Goal: Complete application form

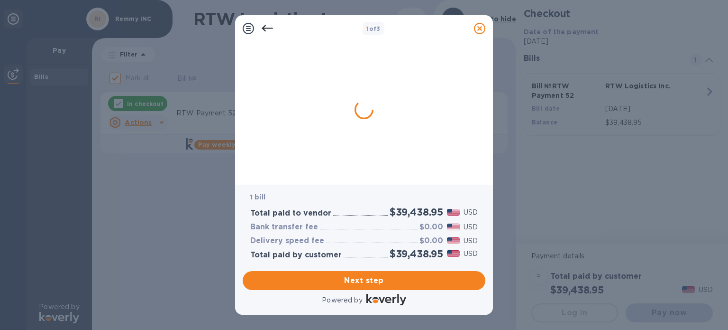
checkbox input "false"
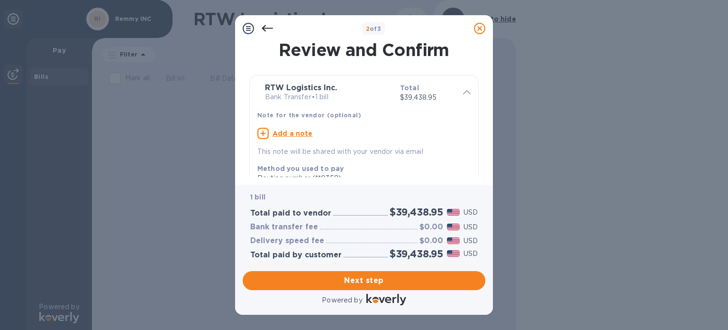
click at [463, 94] on icon at bounding box center [467, 92] width 8 height 4
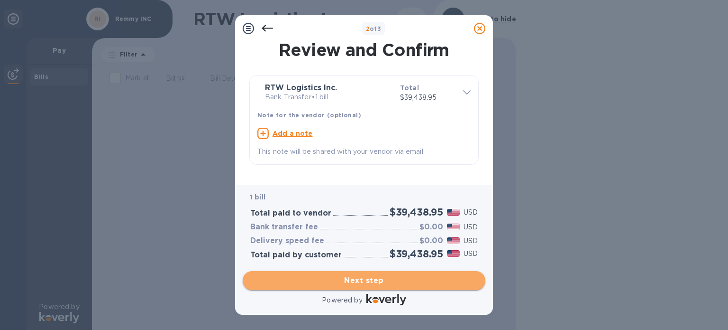
click at [372, 276] on span "Next step" at bounding box center [364, 280] width 228 height 11
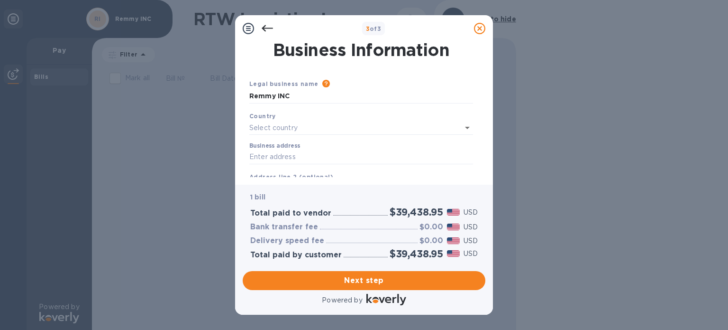
type input "[GEOGRAPHIC_DATA]"
click at [303, 154] on input "Business address" at bounding box center [361, 155] width 224 height 14
click at [350, 178] on body "3 of 3 Business Information Legal business name Please provide the legal name t…" at bounding box center [364, 165] width 728 height 330
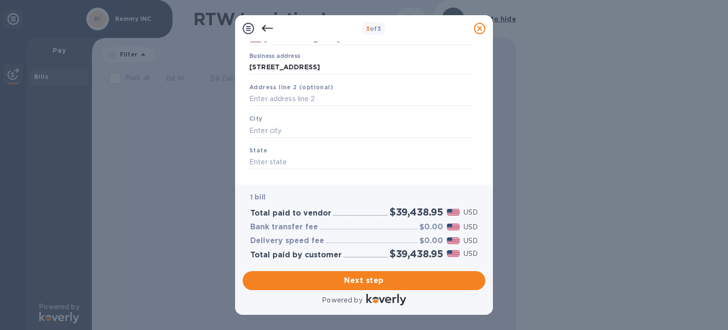
scroll to position [40, 0]
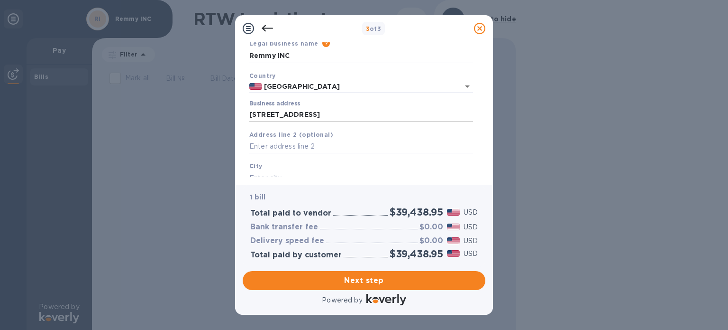
click at [375, 115] on input "[STREET_ADDRESS]" at bounding box center [361, 115] width 224 height 14
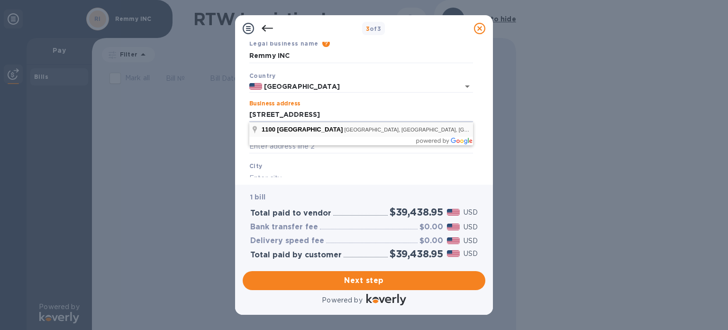
type input "[STREET_ADDRESS]"
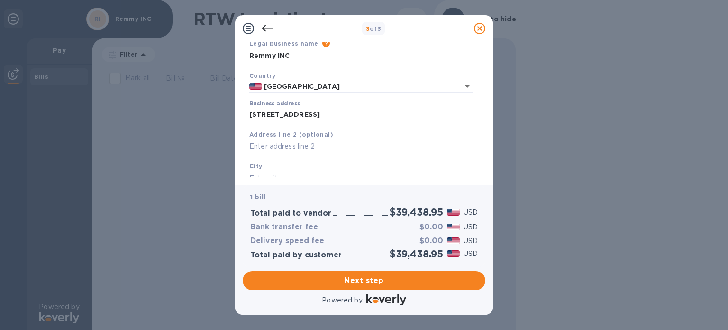
type input "[GEOGRAPHIC_DATA]"
type input "CA"
type input "92801"
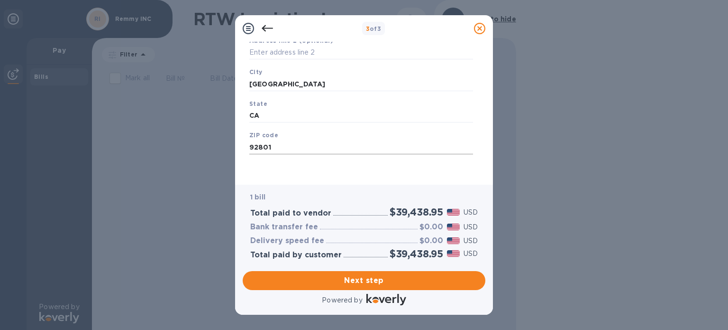
scroll to position [0, 0]
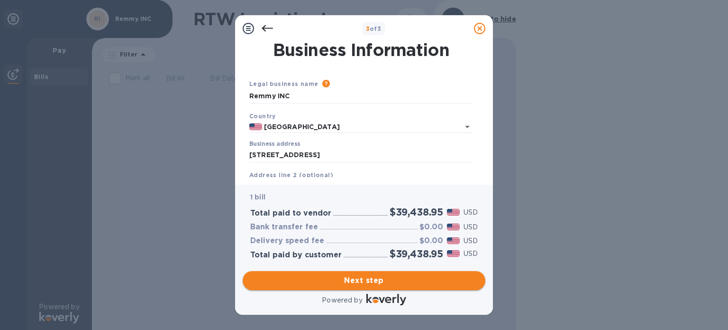
click at [367, 280] on span "Next step" at bounding box center [364, 280] width 228 height 11
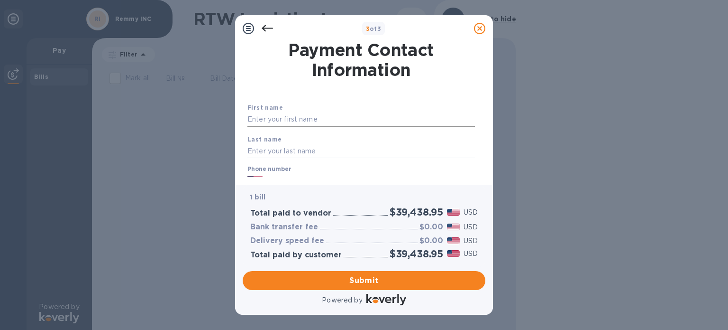
click at [319, 124] on input "text" at bounding box center [361, 119] width 228 height 14
type input "Harish"
type input "[PERSON_NAME]"
type input "3106989111"
type input "[EMAIL_ADDRESS][DOMAIN_NAME]"
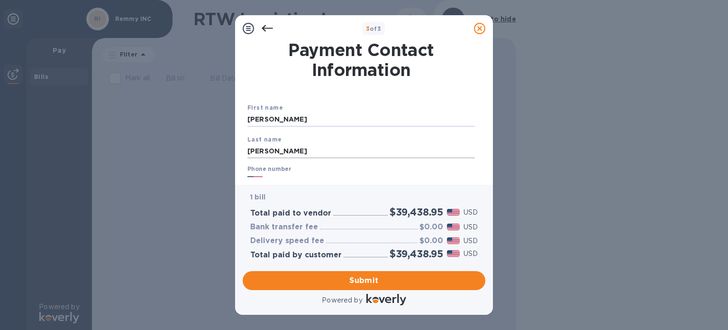
type input "[PERSON_NAME]"
drag, startPoint x: 277, startPoint y: 154, endPoint x: 195, endPoint y: 147, distance: 81.8
click at [195, 147] on div "3 of 3 Payment Contact Information First name [PERSON_NAME] Last name [PERSON_N…" at bounding box center [364, 165] width 728 height 330
type input "C T"
click at [394, 128] on div "First name [PERSON_NAME]" at bounding box center [361, 115] width 235 height 32
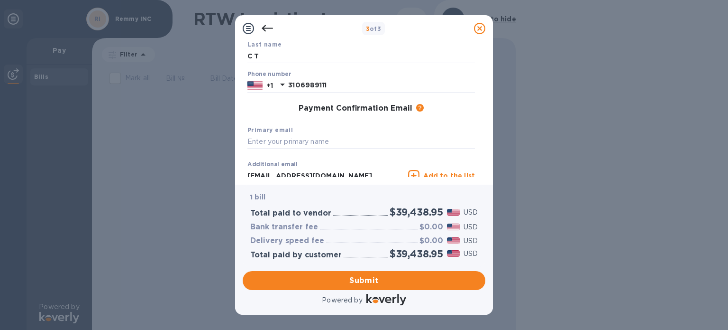
scroll to position [142, 0]
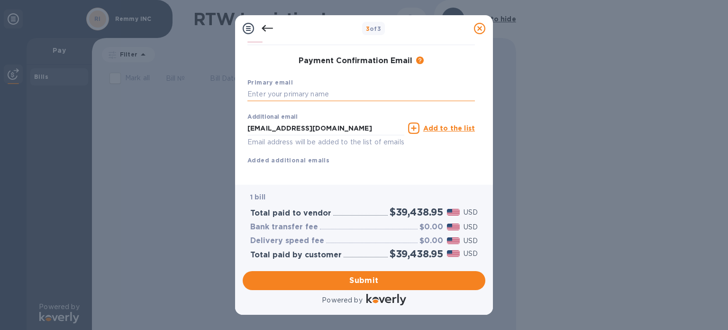
click at [361, 93] on input "text" at bounding box center [361, 94] width 228 height 14
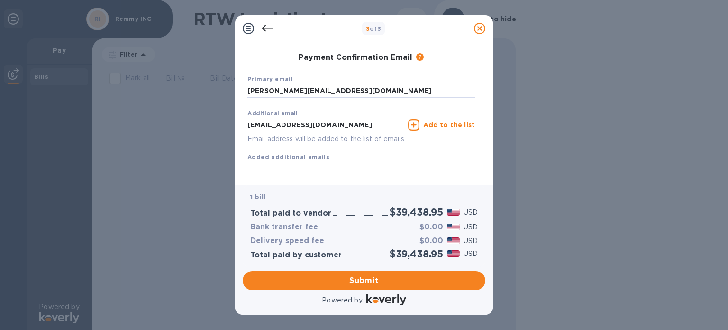
scroll to position [157, 0]
type input "[PERSON_NAME][EMAIL_ADDRESS][DOMAIN_NAME]"
click at [361, 278] on span "Submit" at bounding box center [364, 280] width 228 height 11
